Goal: Task Accomplishment & Management: Manage account settings

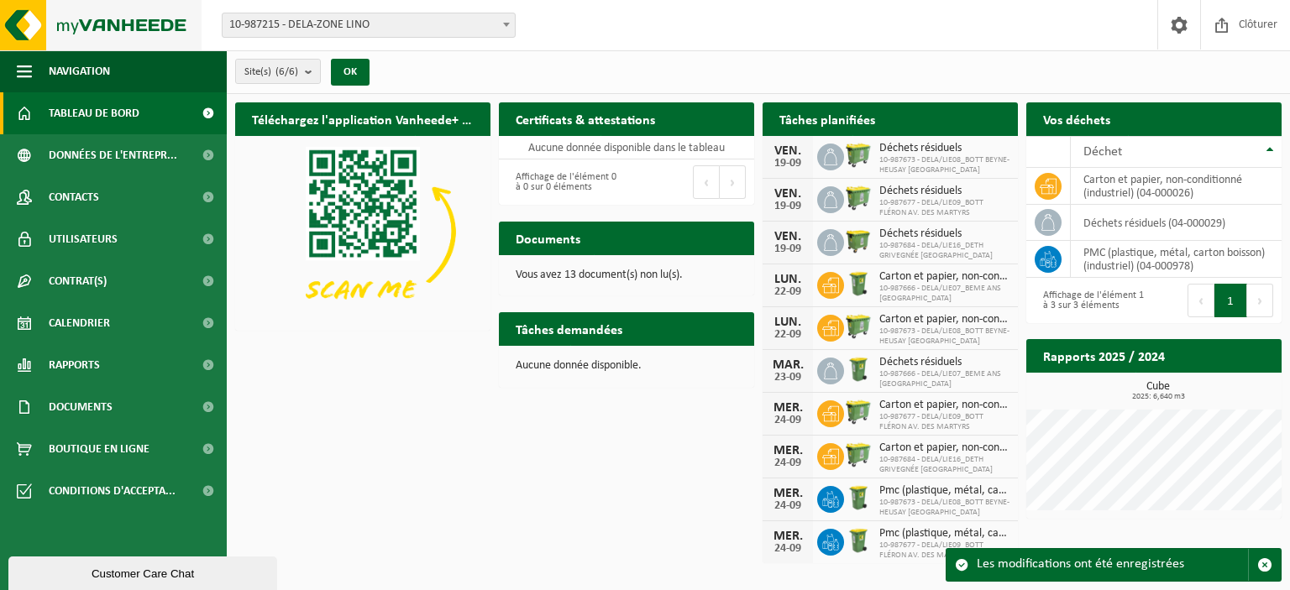
drag, startPoint x: 337, startPoint y: 442, endPoint x: 125, endPoint y: 26, distance: 466.5
click at [1266, 135] on span at bounding box center [1263, 152] width 34 height 34
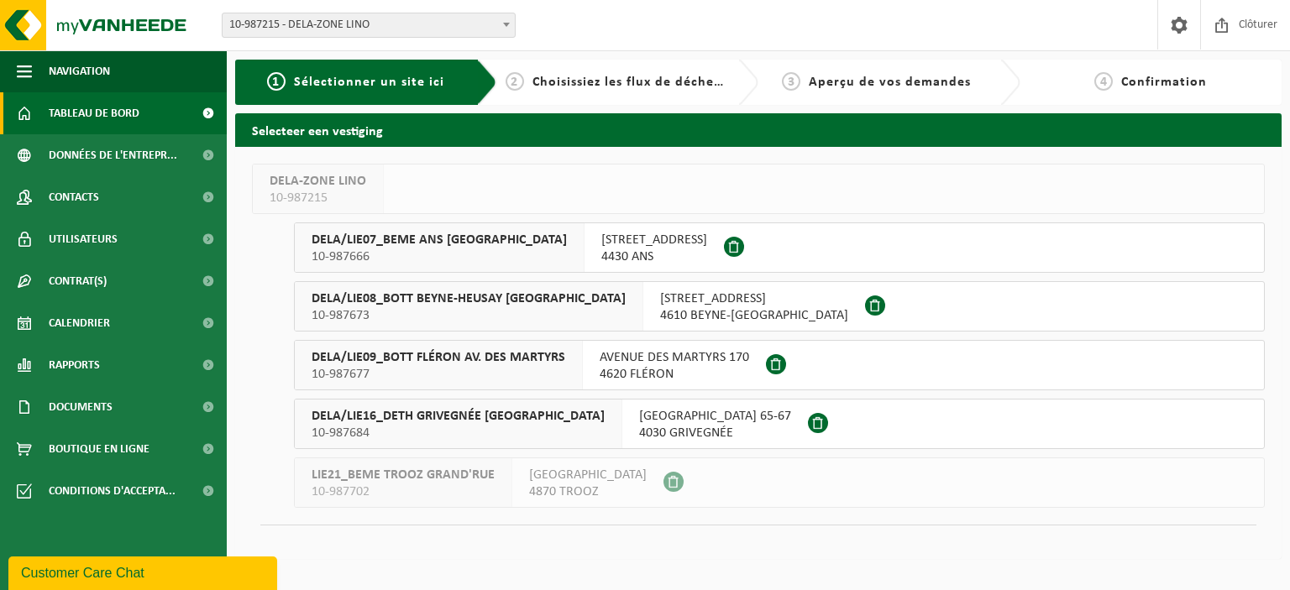
click at [59, 107] on span "Tableau de bord" at bounding box center [94, 113] width 91 height 42
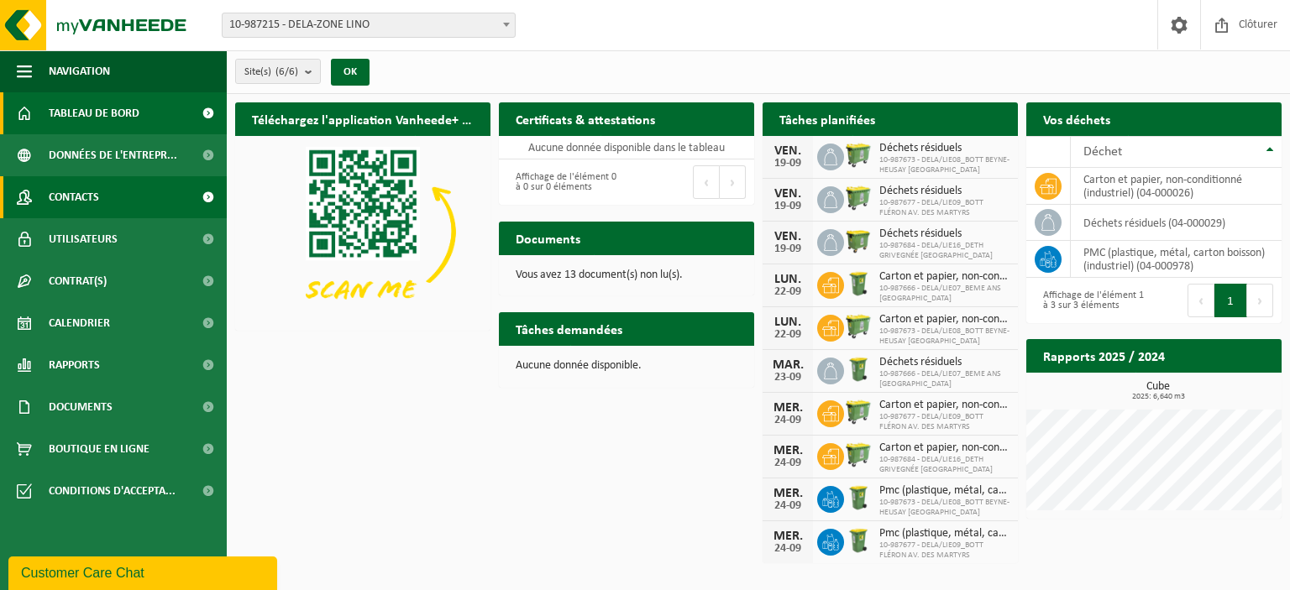
click at [91, 192] on span "Contacts" at bounding box center [74, 197] width 50 height 42
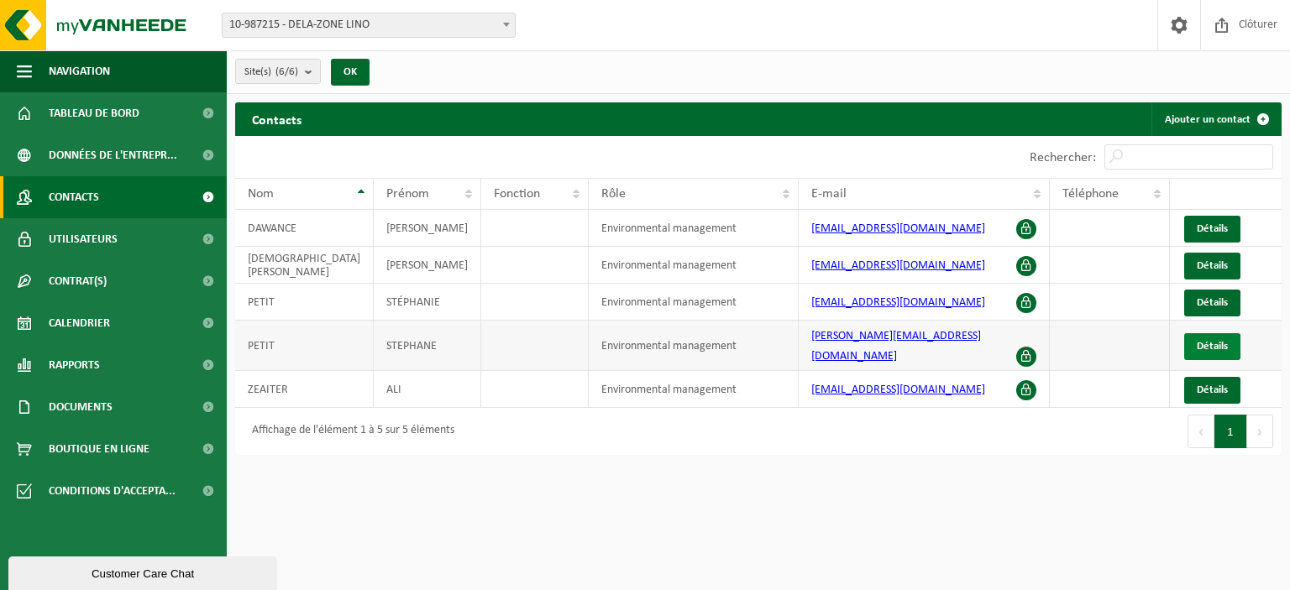
click at [1221, 341] on span "Détails" at bounding box center [1212, 346] width 31 height 11
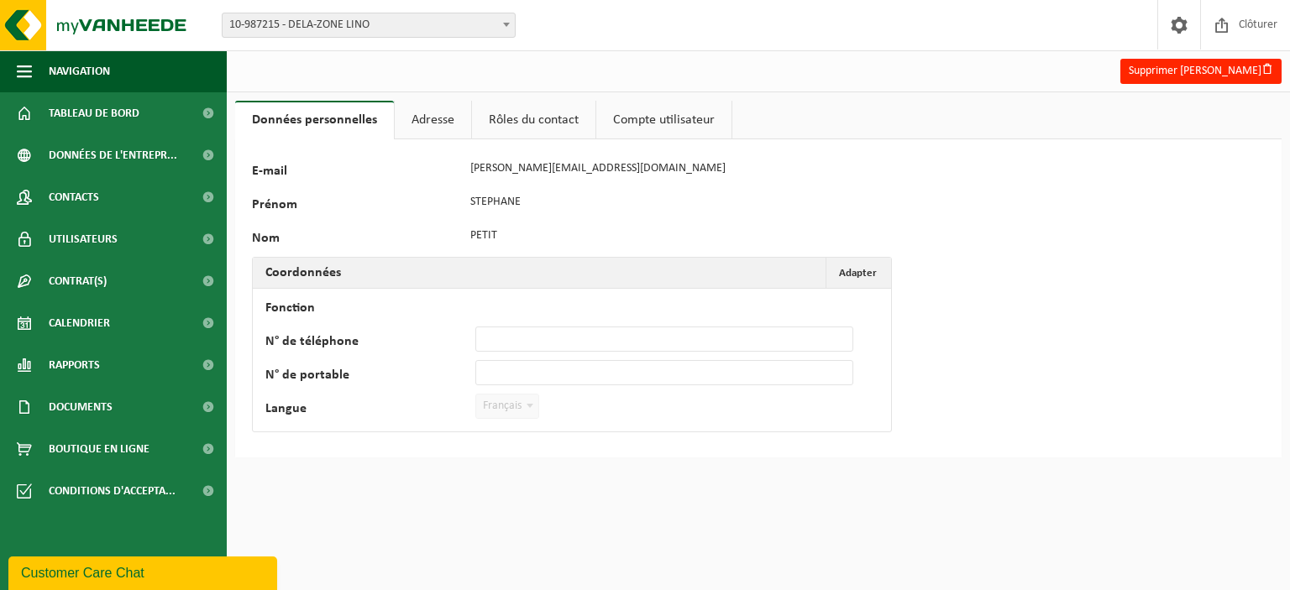
click at [449, 116] on link "Adresse" at bounding box center [433, 120] width 76 height 39
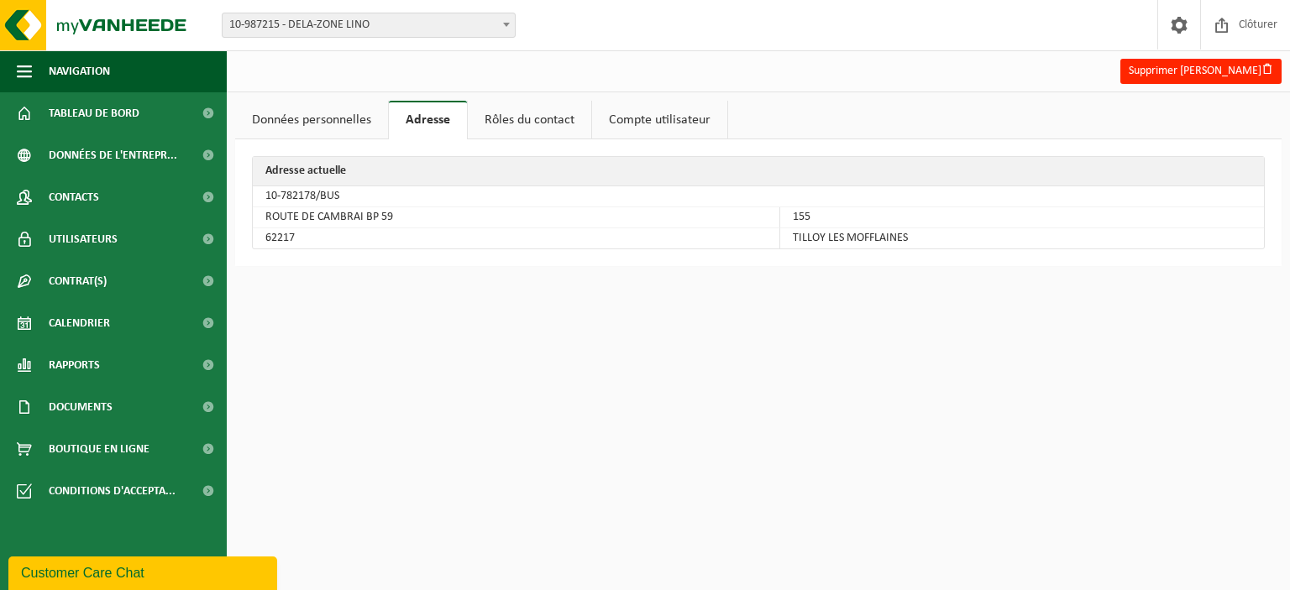
click at [547, 117] on link "Rôles du contact" at bounding box center [529, 120] width 123 height 39
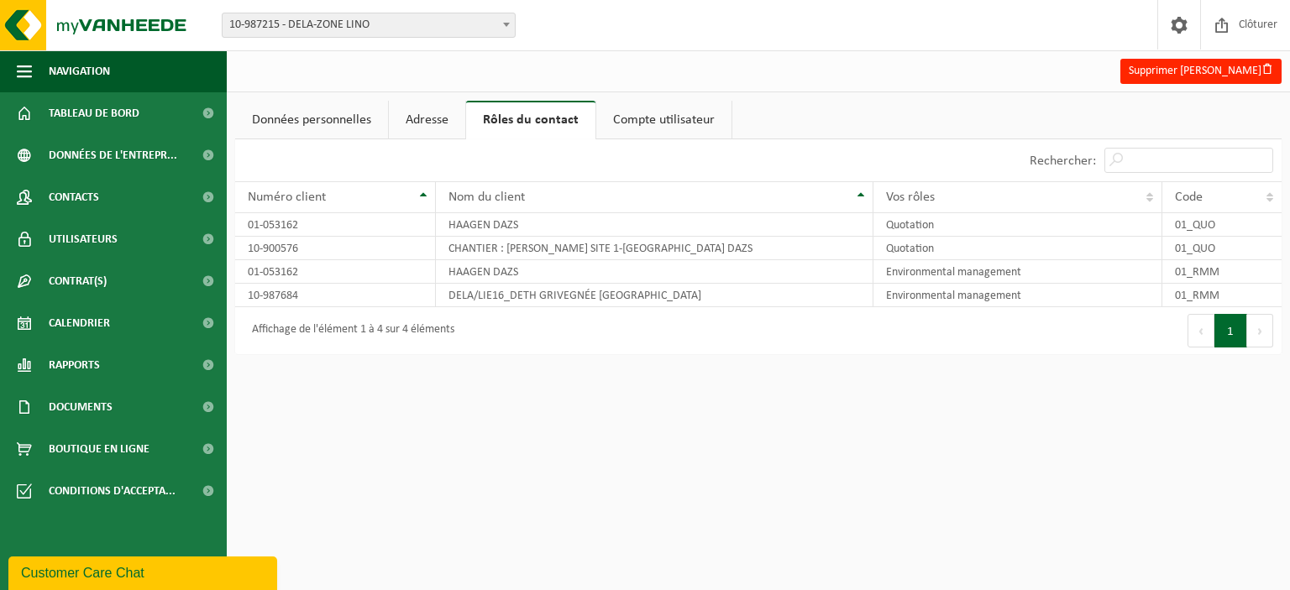
click at [643, 114] on link "Compte utilisateur" at bounding box center [663, 120] width 135 height 39
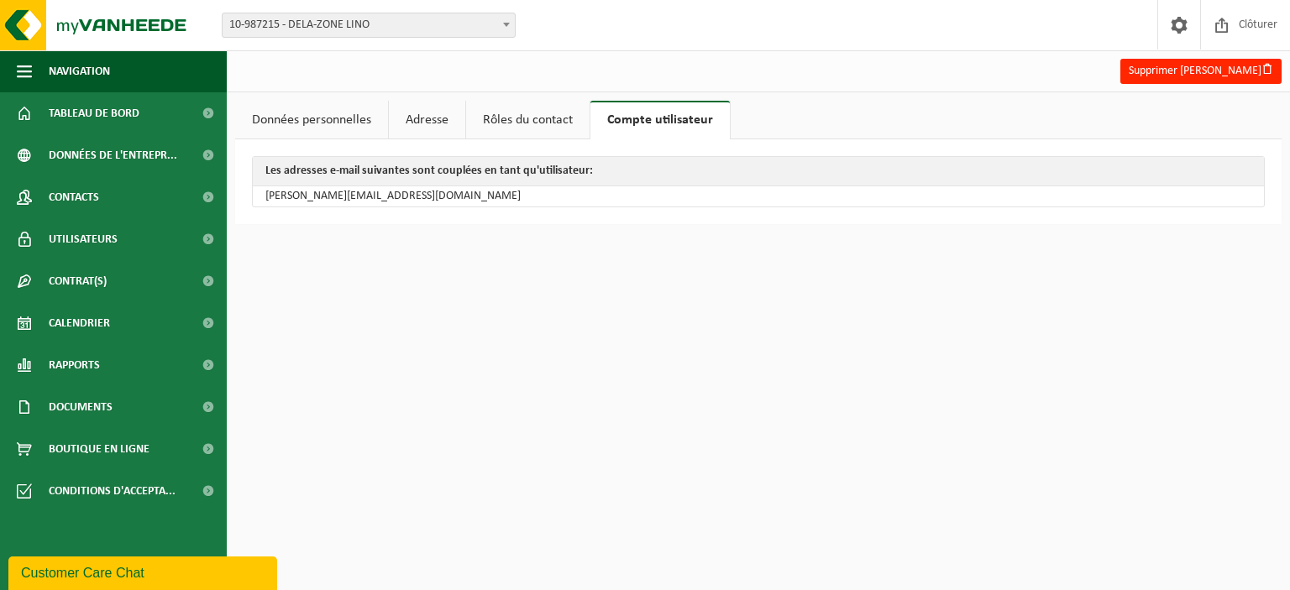
click at [343, 119] on link "Données personnelles" at bounding box center [311, 120] width 153 height 39
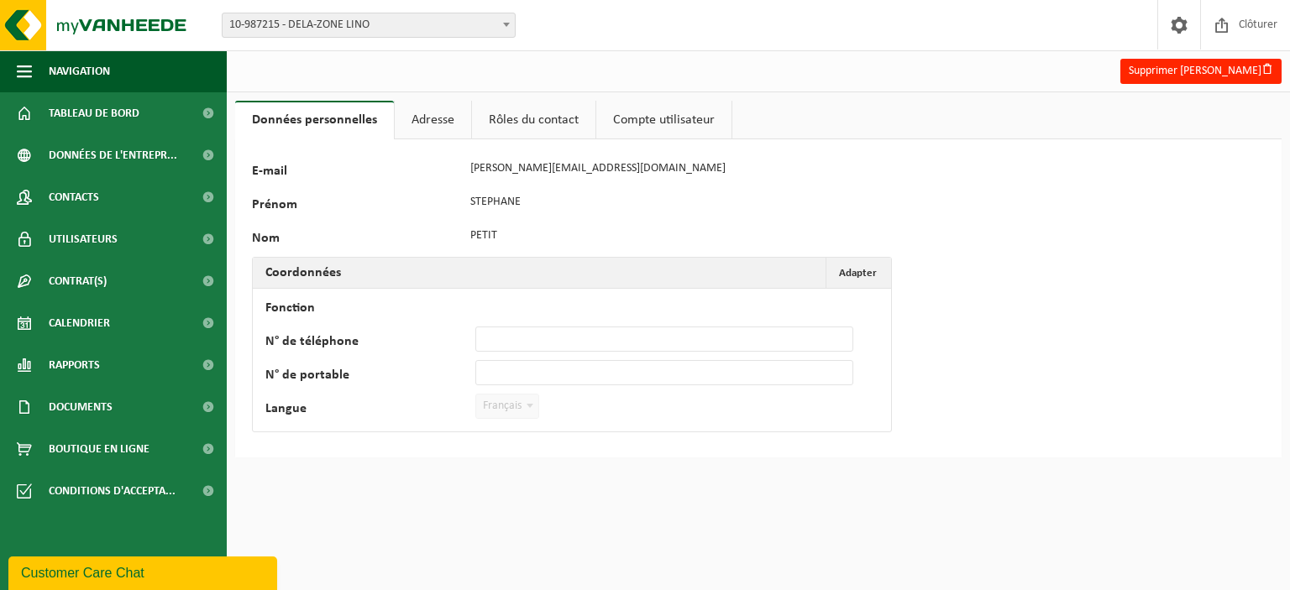
click at [451, 130] on link "Adresse" at bounding box center [433, 120] width 76 height 39
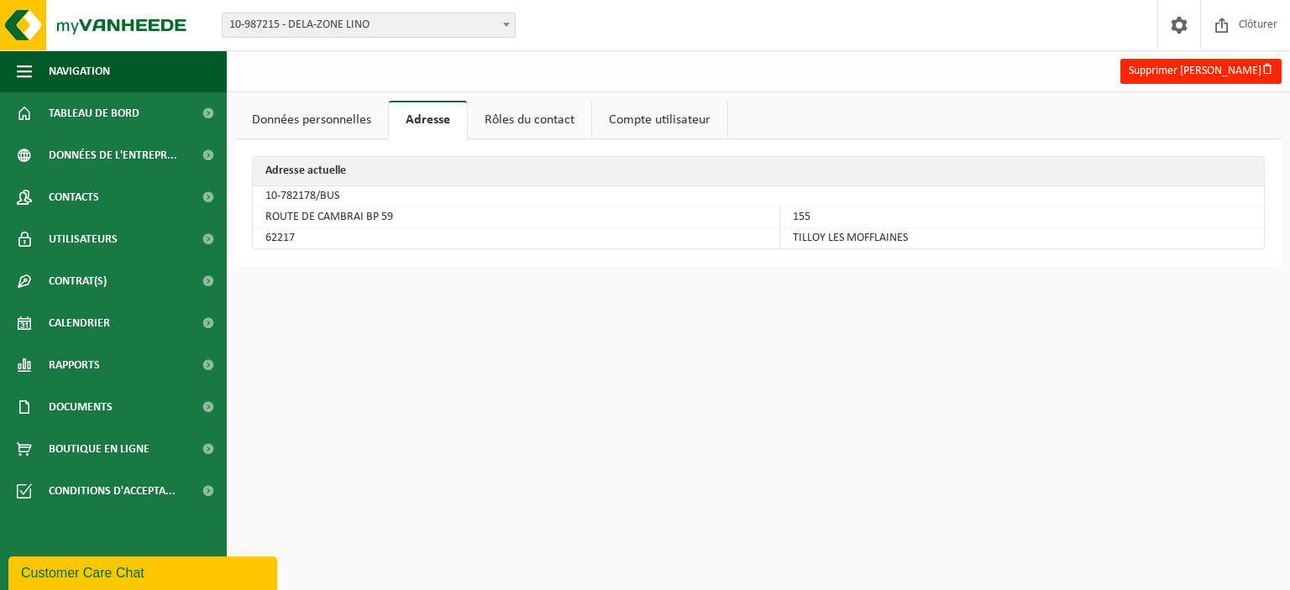
click at [558, 117] on link "Rôles du contact" at bounding box center [529, 120] width 123 height 39
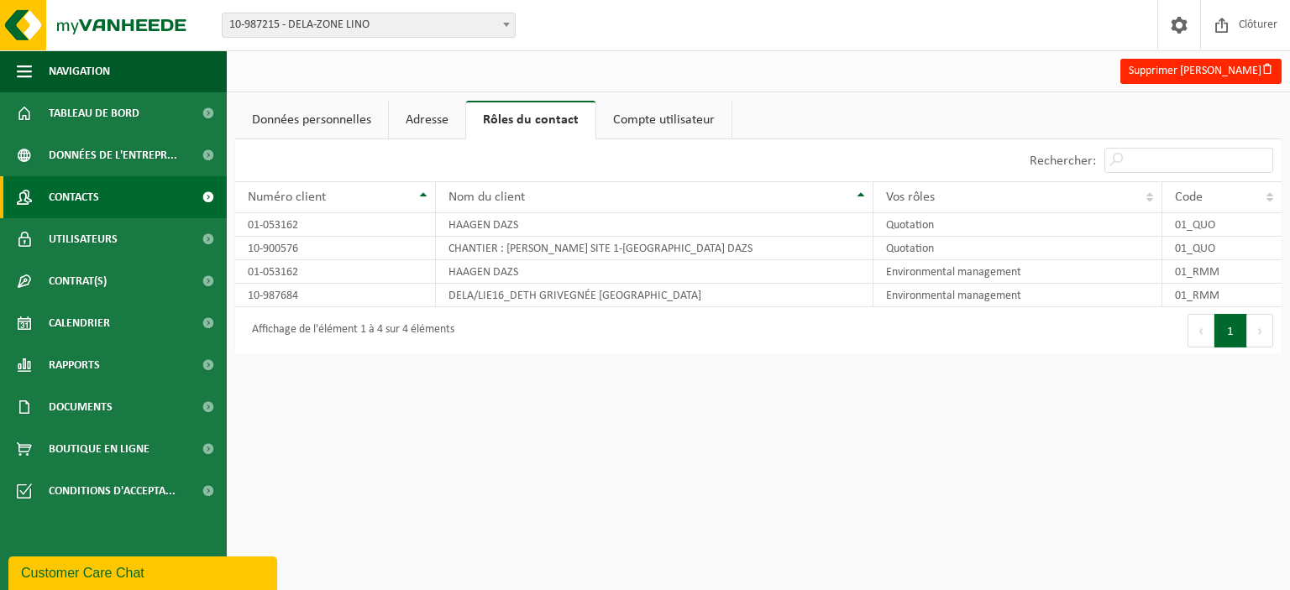
click at [66, 190] on span "Contacts" at bounding box center [74, 197] width 50 height 42
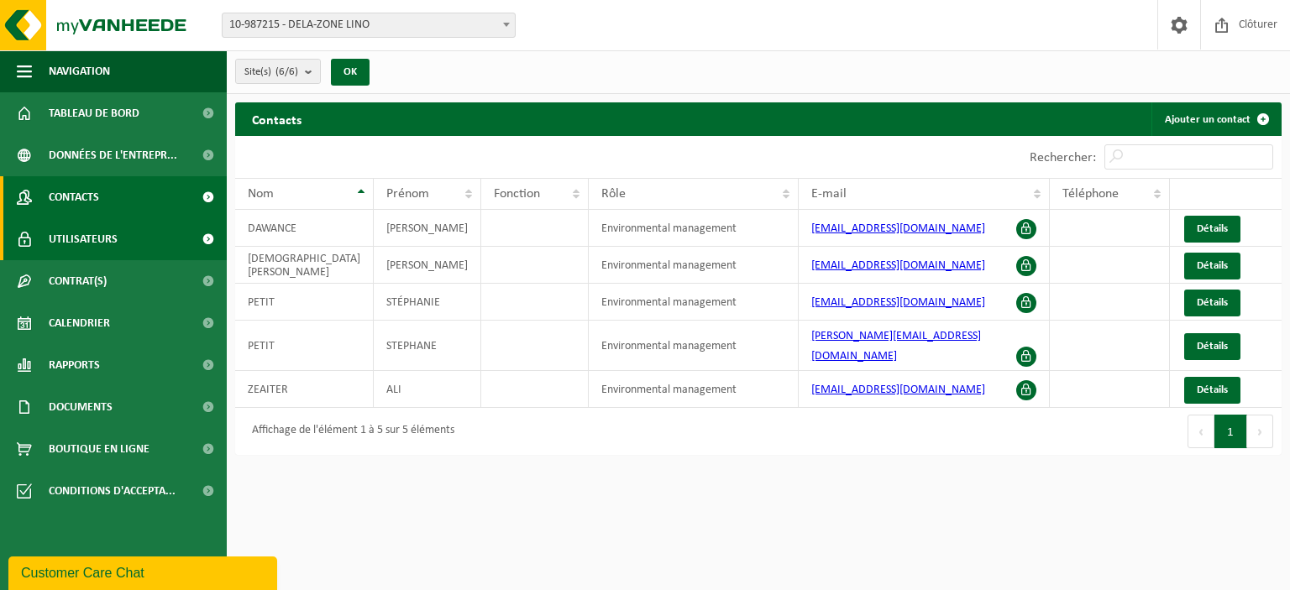
click at [85, 222] on span "Utilisateurs" at bounding box center [83, 239] width 69 height 42
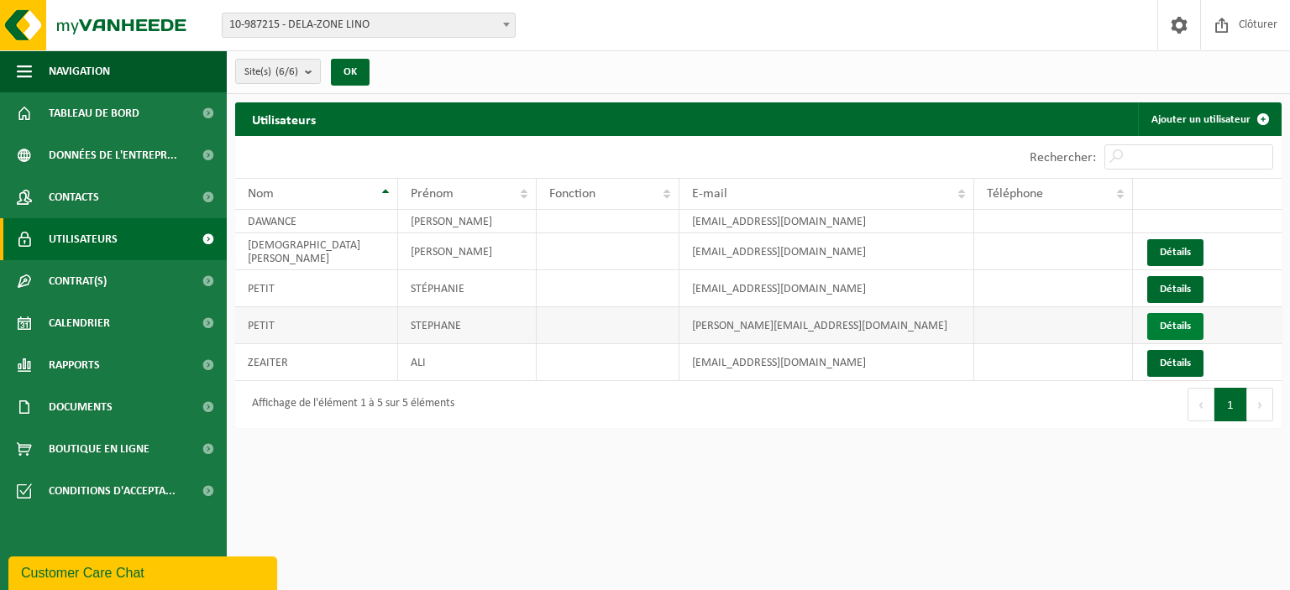
click at [1182, 317] on link "Détails" at bounding box center [1175, 326] width 56 height 27
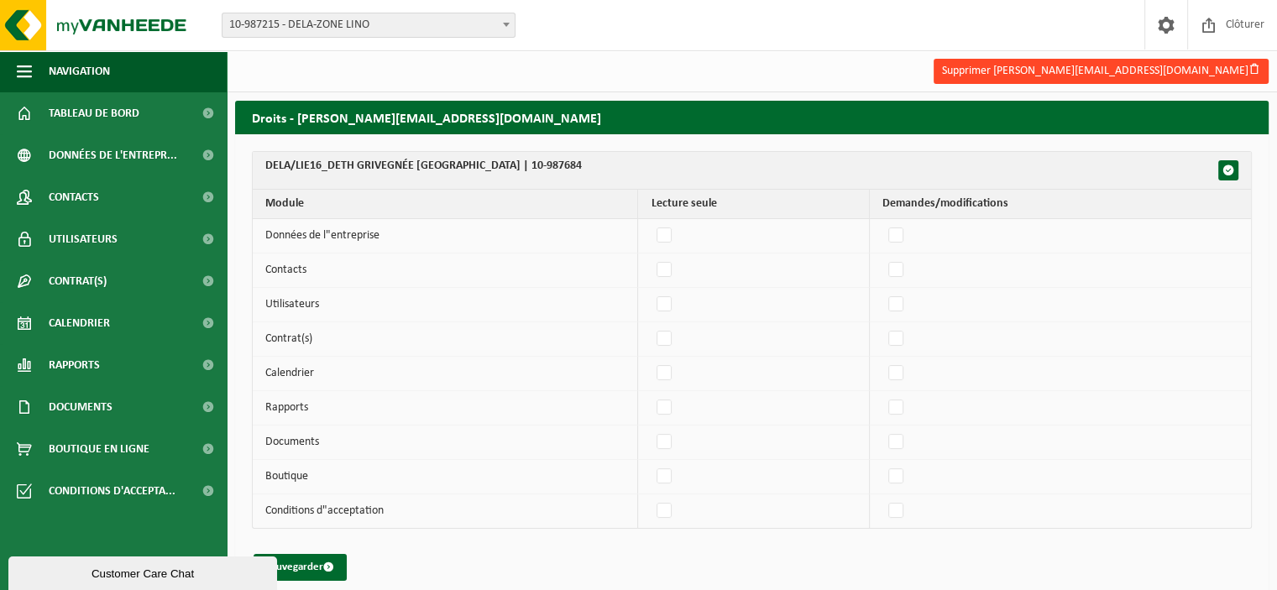
click at [1193, 72] on button "Supprimer stephane.petit@genmills.com" at bounding box center [1101, 71] width 335 height 25
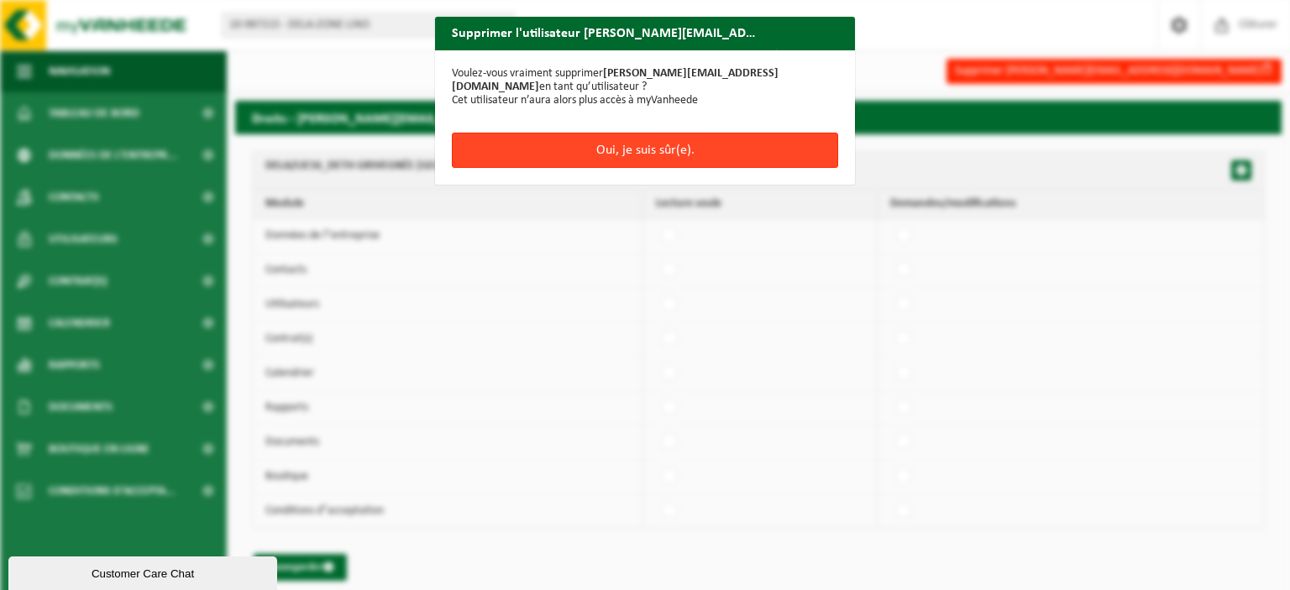
click at [637, 151] on button "Oui, je suis sûr(e)." at bounding box center [645, 150] width 386 height 35
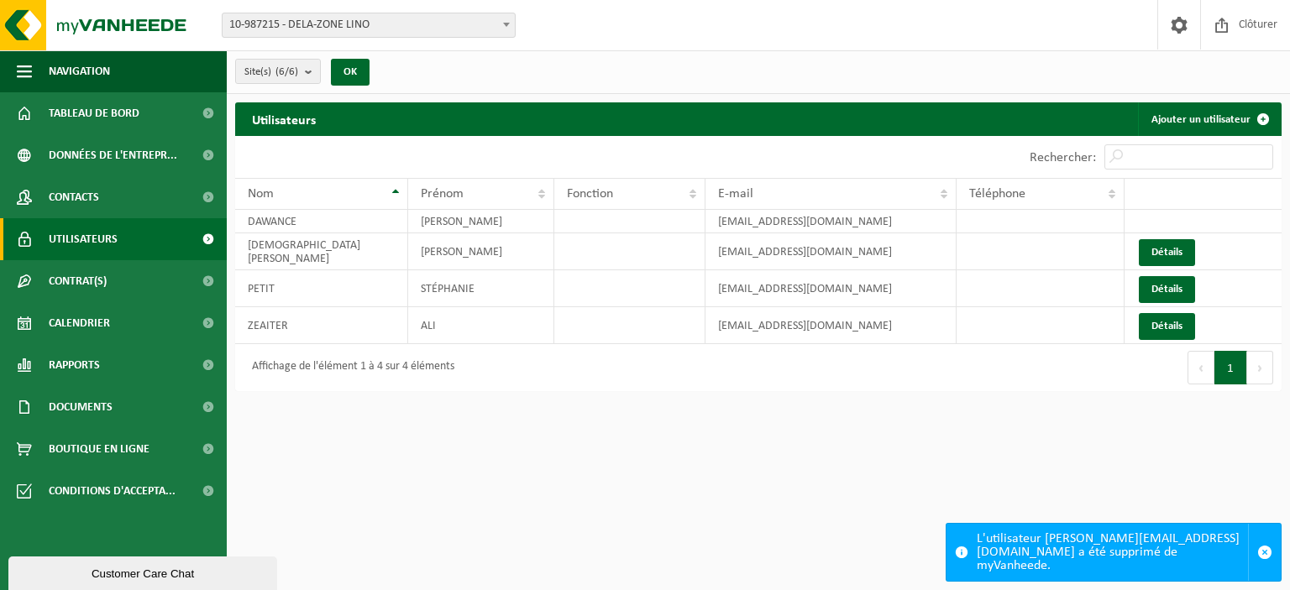
click at [111, 238] on span "Utilisateurs" at bounding box center [83, 239] width 69 height 42
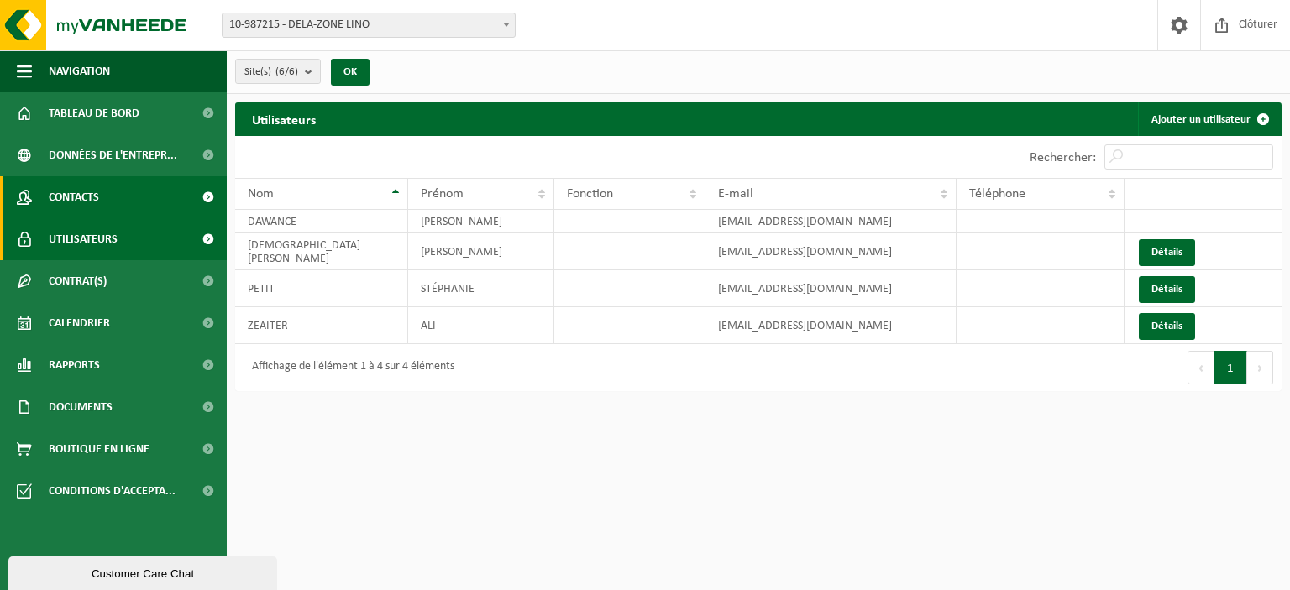
click at [120, 198] on link "Contacts" at bounding box center [113, 197] width 227 height 42
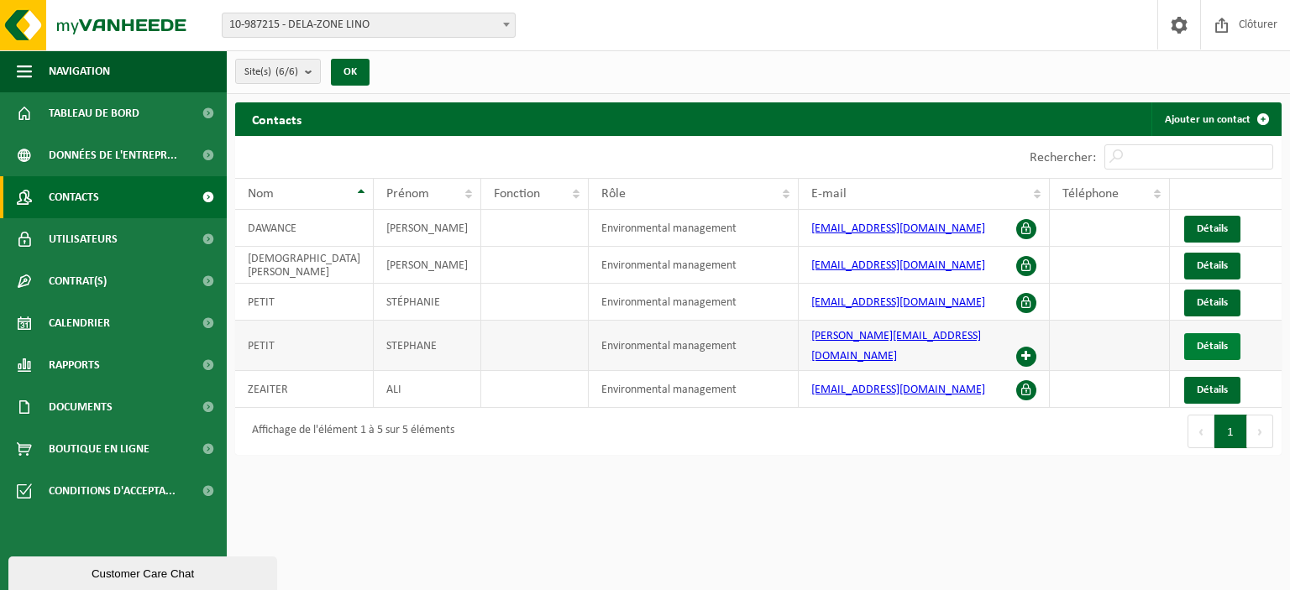
click at [1223, 341] on span "Détails" at bounding box center [1212, 346] width 31 height 11
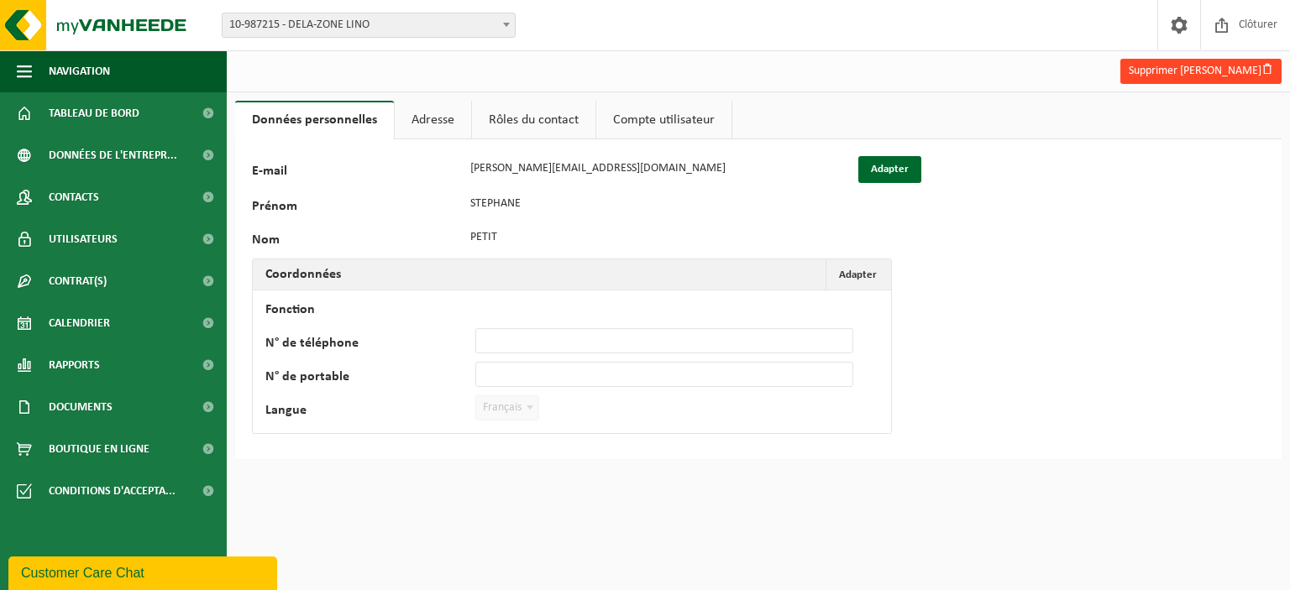
click at [1224, 66] on button "Supprimer [PERSON_NAME]" at bounding box center [1200, 71] width 161 height 25
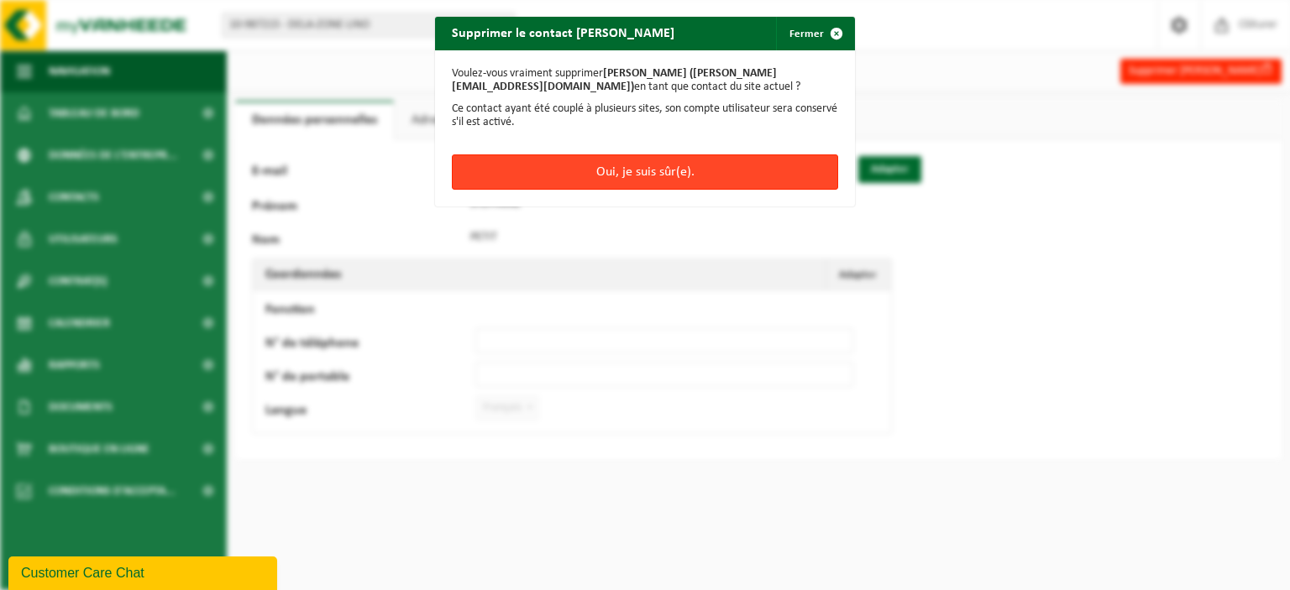
click at [638, 170] on button "Oui, je suis sûr(e)." at bounding box center [645, 172] width 386 height 35
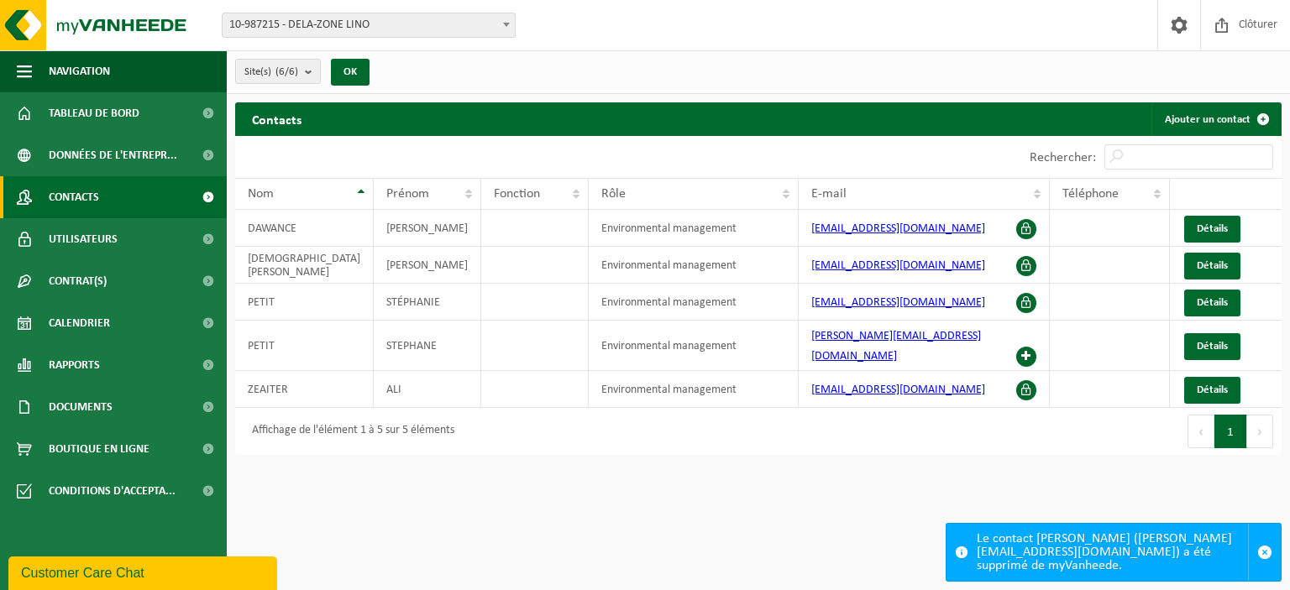
click at [948, 427] on div "Premier Précédent 1 Suivant Dernier" at bounding box center [1019, 431] width 523 height 47
click at [100, 187] on link "Contacts" at bounding box center [113, 197] width 227 height 42
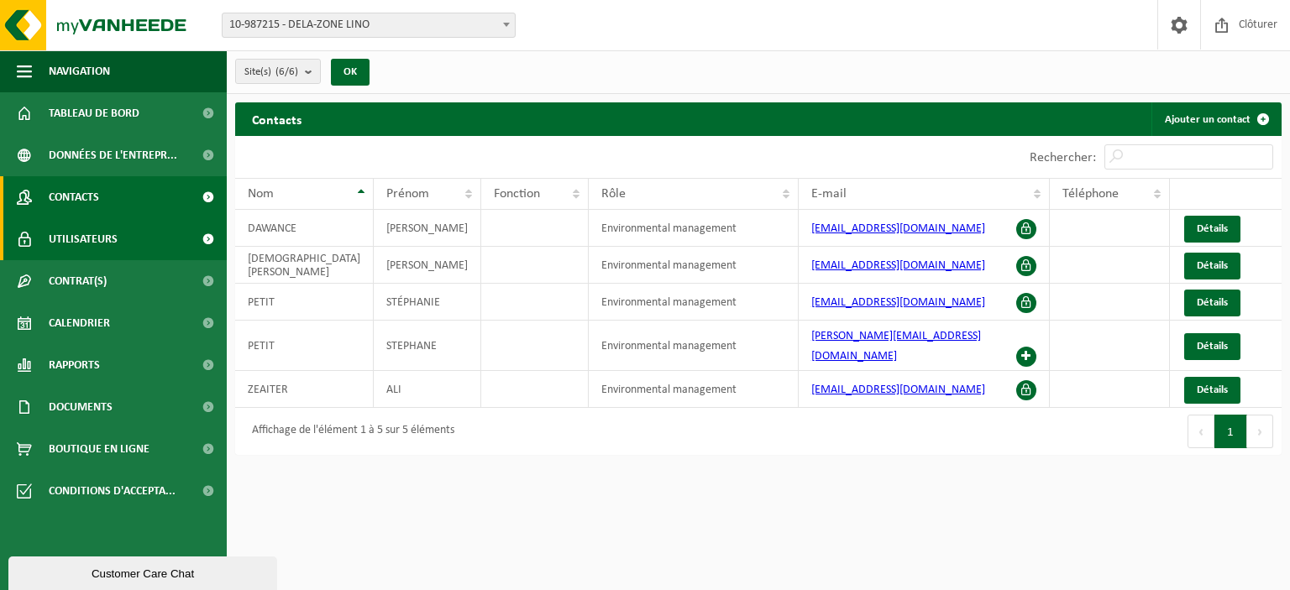
click at [96, 235] on span "Utilisateurs" at bounding box center [83, 239] width 69 height 42
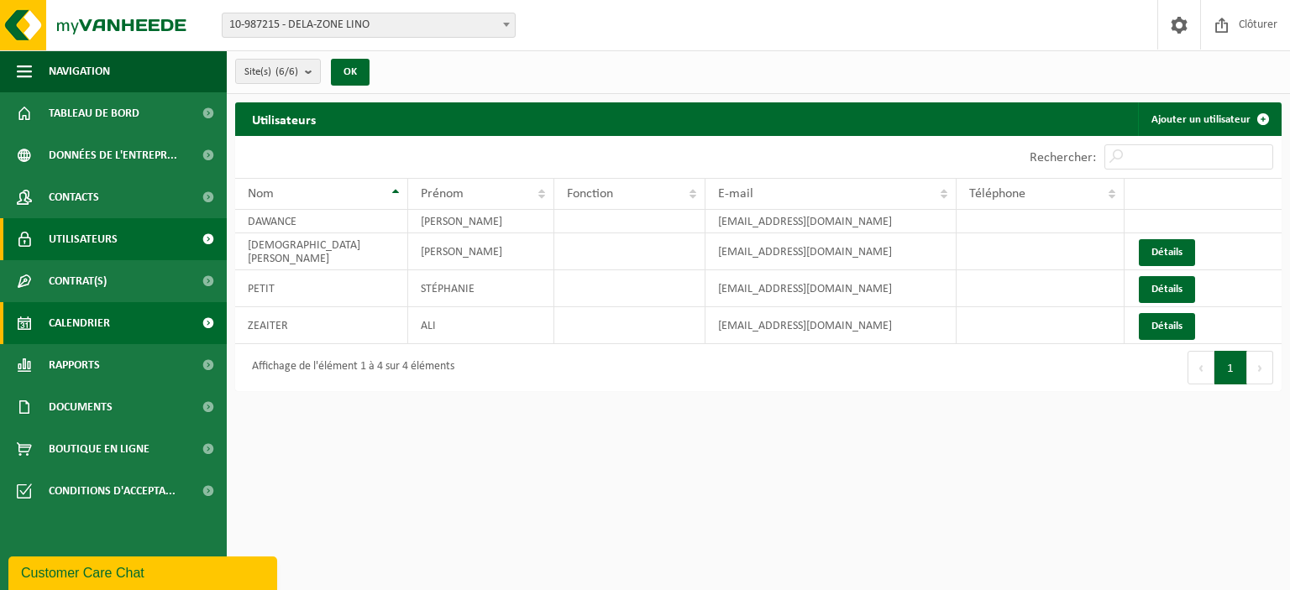
click at [75, 341] on span "Calendrier" at bounding box center [79, 323] width 61 height 42
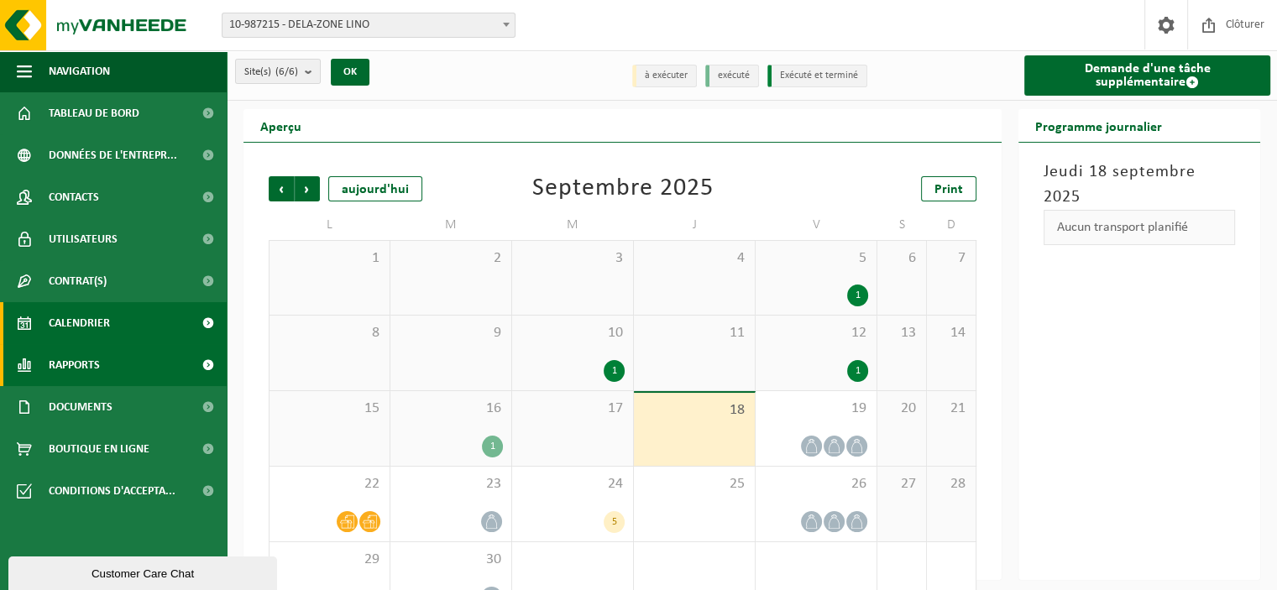
click at [76, 358] on span "Rapports" at bounding box center [74, 365] width 51 height 42
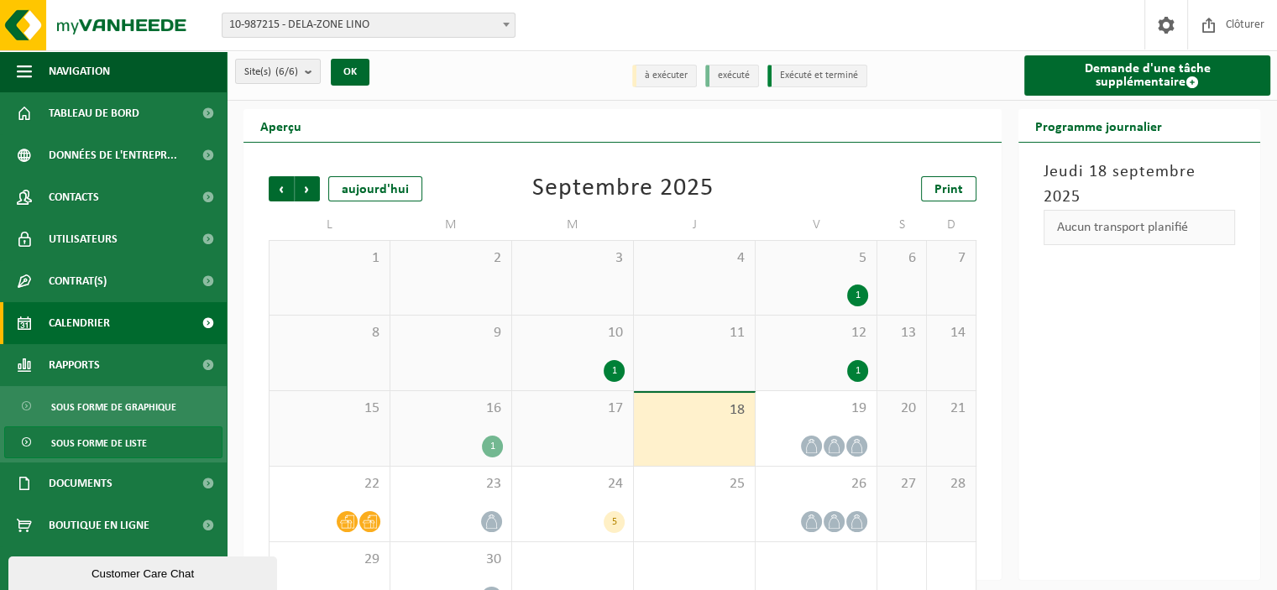
click at [117, 443] on span "Sous forme de liste" at bounding box center [99, 443] width 96 height 32
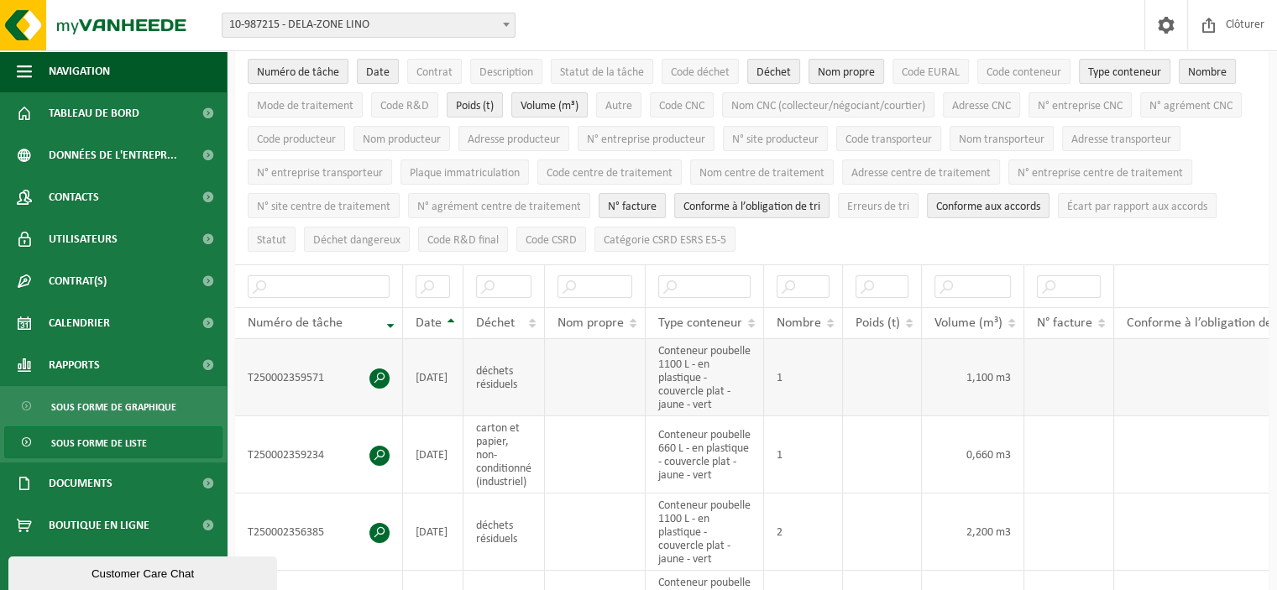
scroll to position [84, 0]
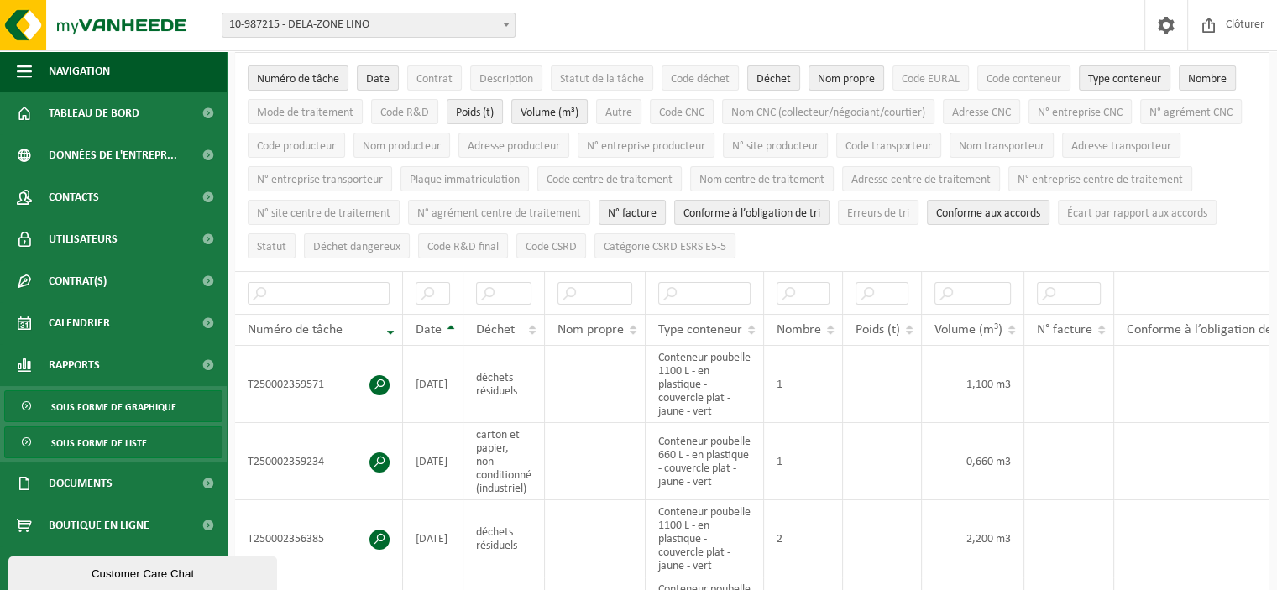
click at [130, 410] on span "Sous forme de graphique" at bounding box center [113, 407] width 125 height 32
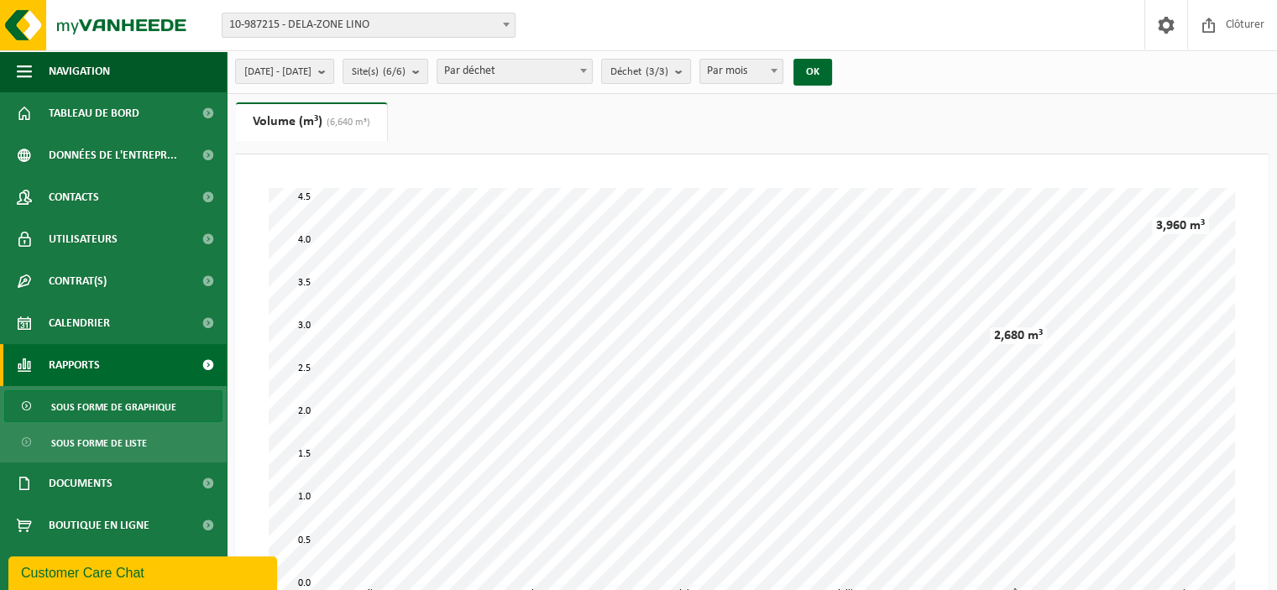
click at [422, 23] on span "10-987215 - DELA-ZONE LINO" at bounding box center [369, 25] width 292 height 24
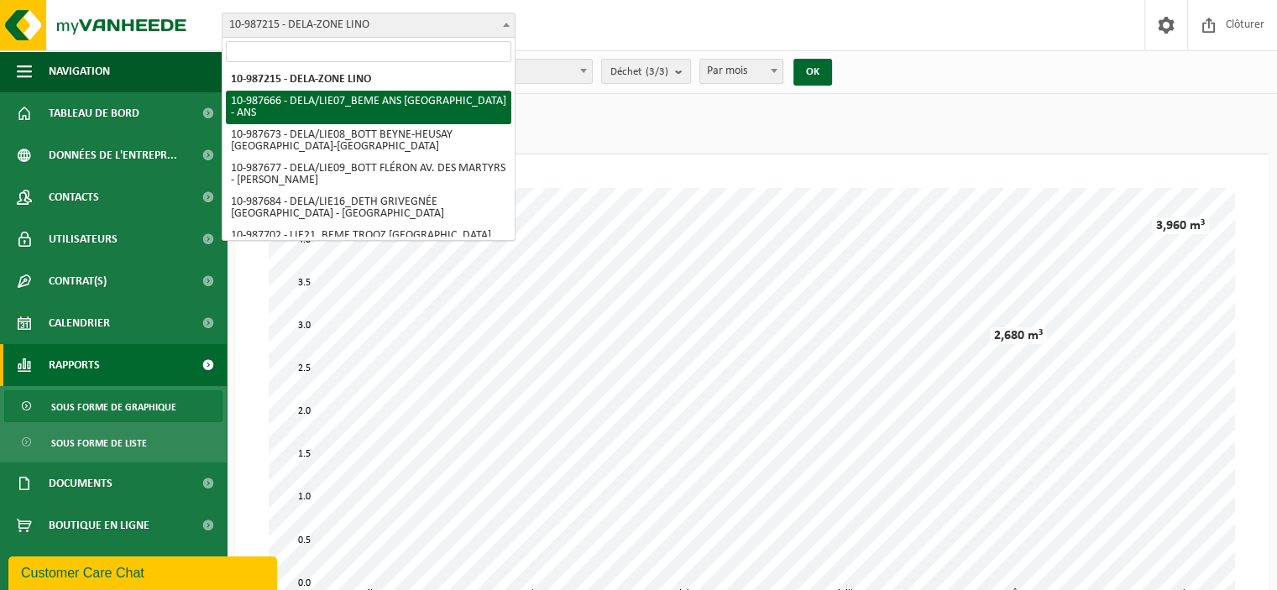
select select "167309"
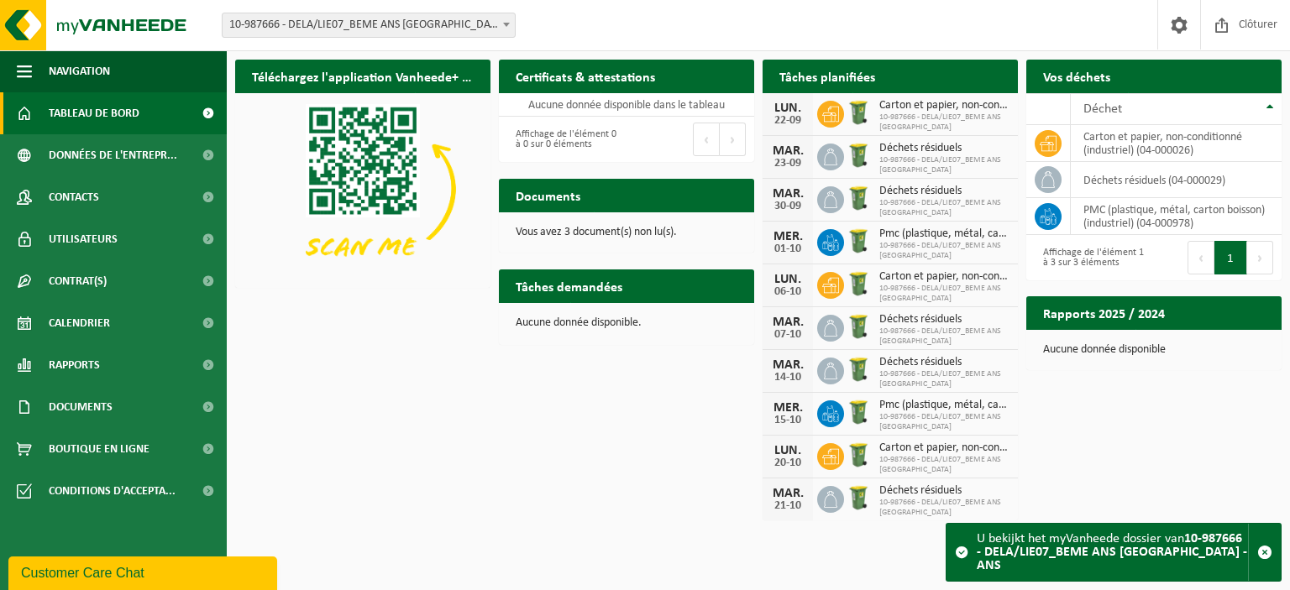
click at [457, 29] on span "10-987666 - DELA/LIE07_BEME ANS [GEOGRAPHIC_DATA] - ANS" at bounding box center [369, 25] width 292 height 24
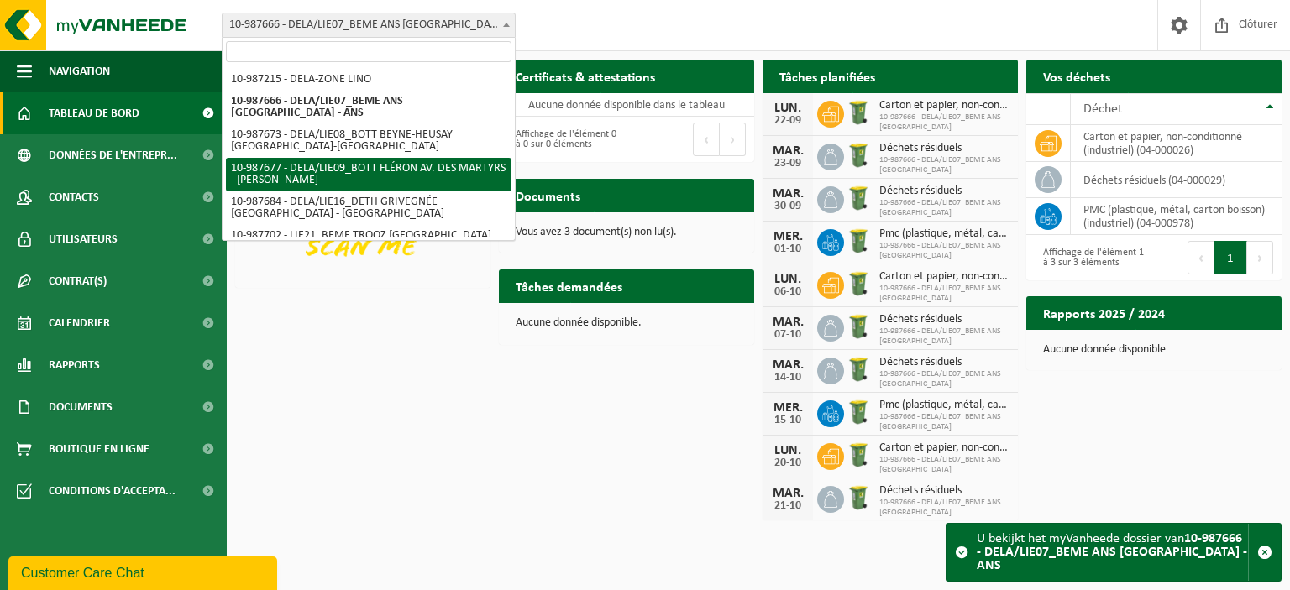
scroll to position [10, 0]
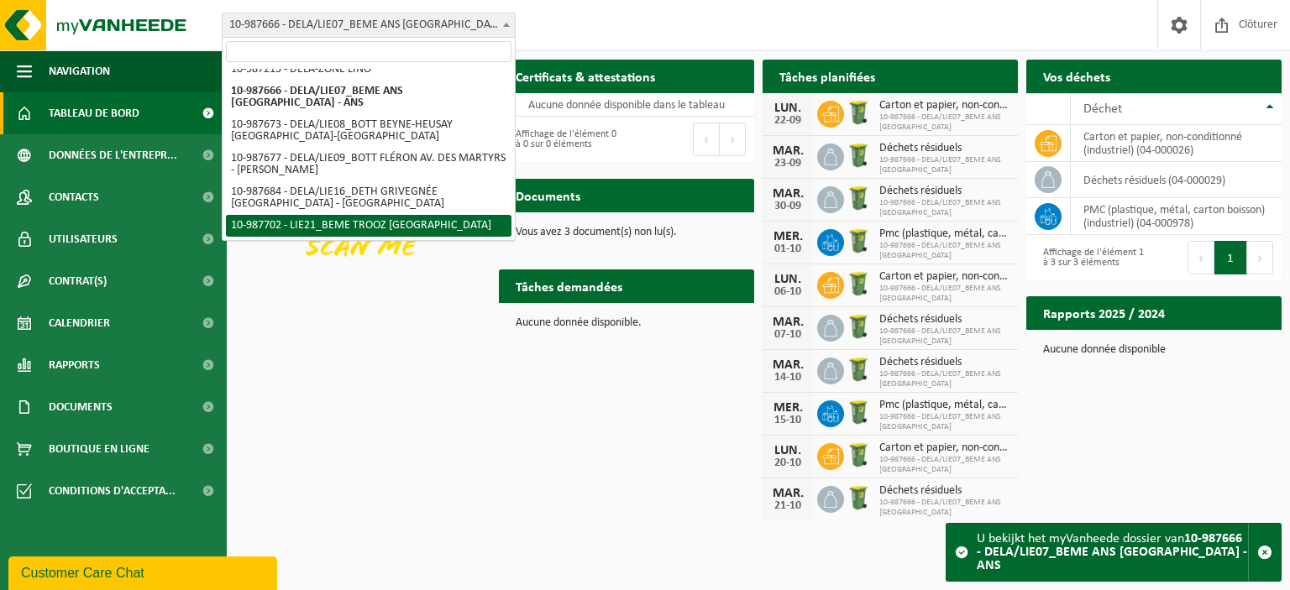
select select "167339"
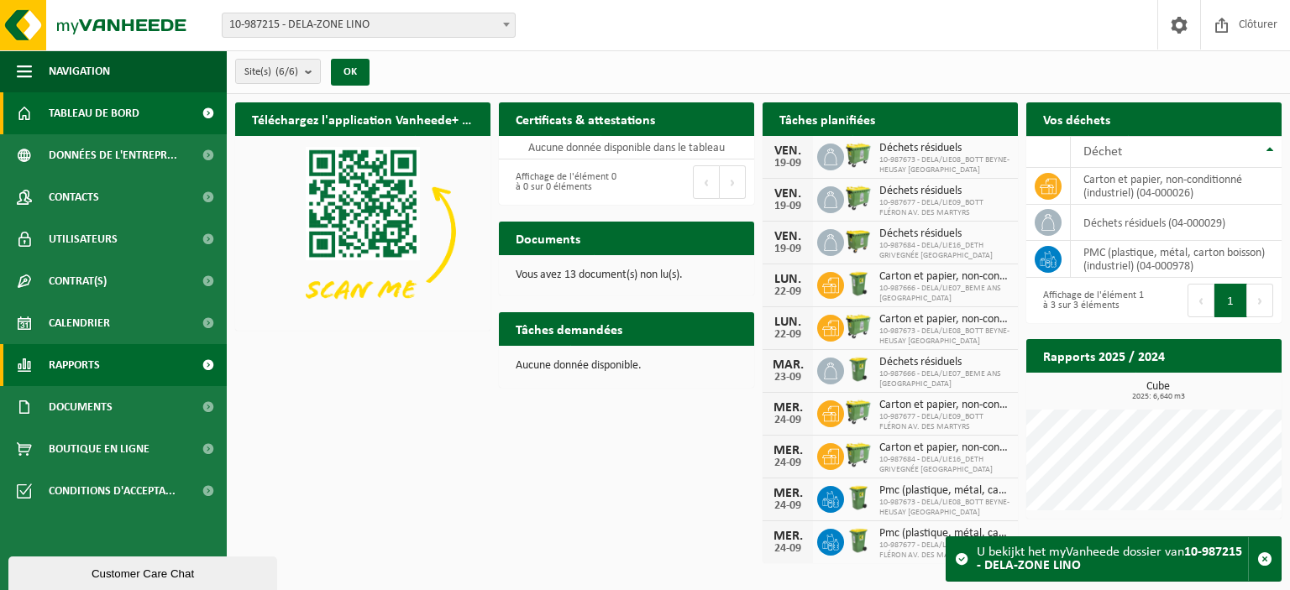
click at [81, 354] on span "Rapports" at bounding box center [74, 365] width 51 height 42
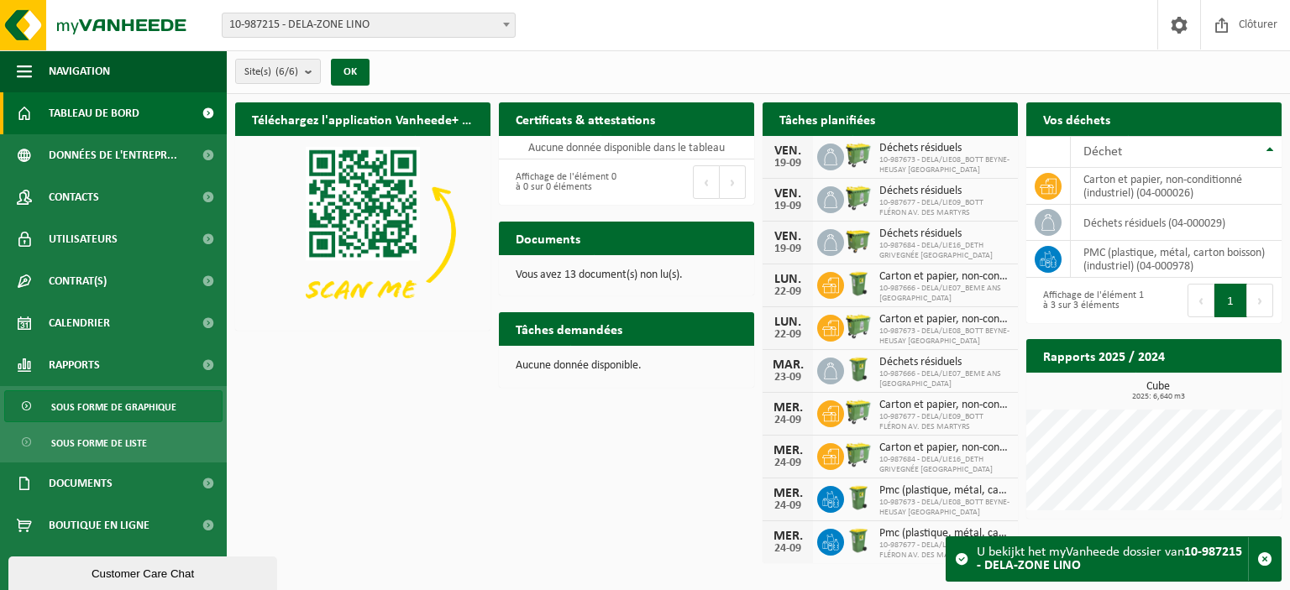
click at [132, 396] on span "Sous forme de graphique" at bounding box center [113, 407] width 125 height 32
